Goal: Task Accomplishment & Management: Use online tool/utility

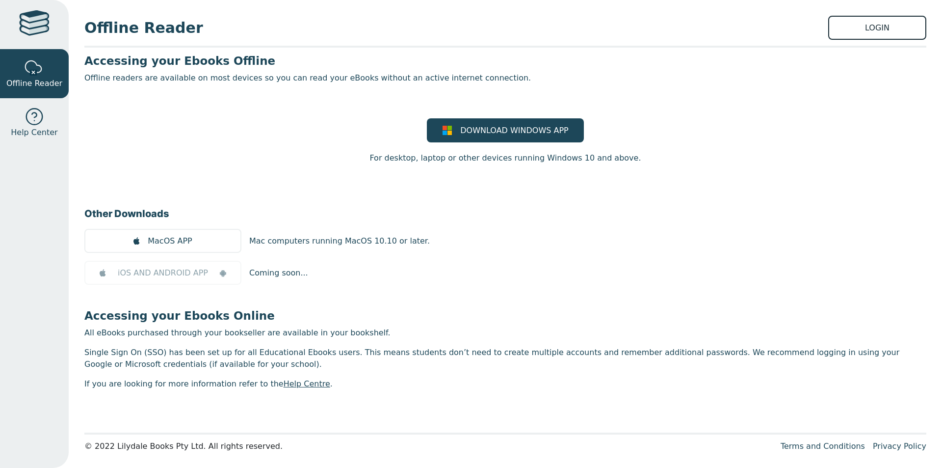
click at [884, 32] on link "LOGIN" at bounding box center [877, 28] width 98 height 24
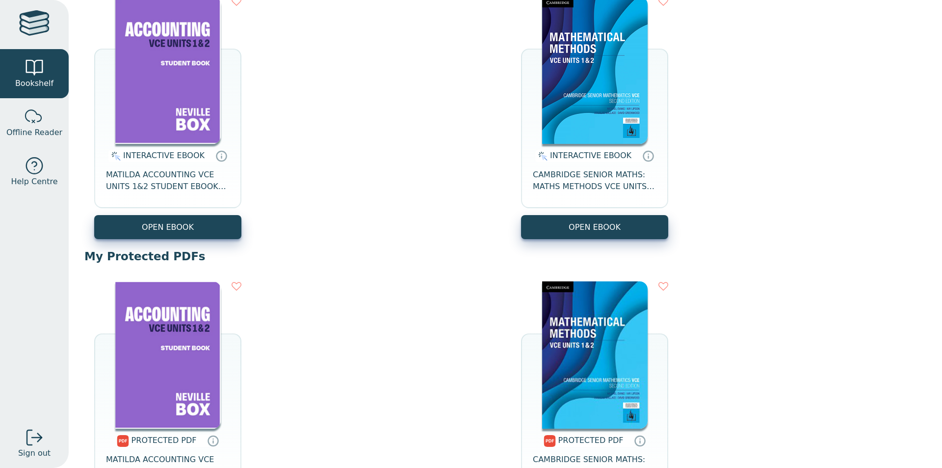
scroll to position [139, 0]
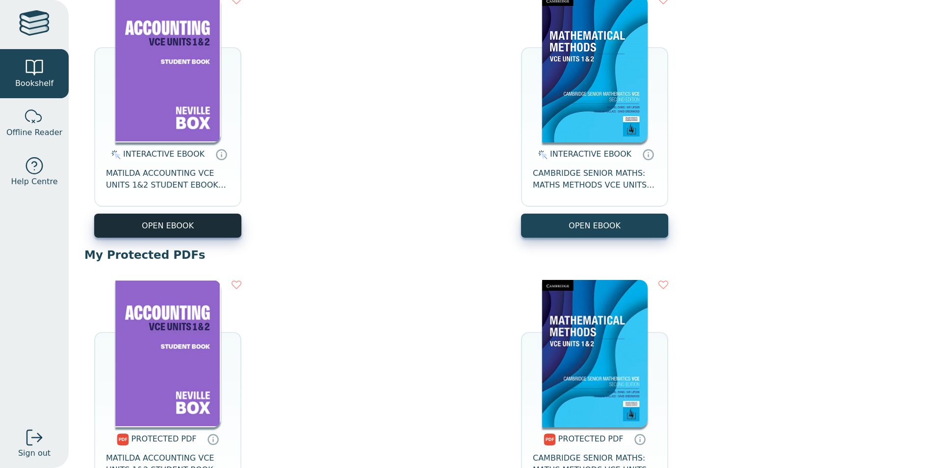
click at [232, 216] on button "OPEN EBOOK" at bounding box center [167, 225] width 147 height 24
